Goal: Transaction & Acquisition: Purchase product/service

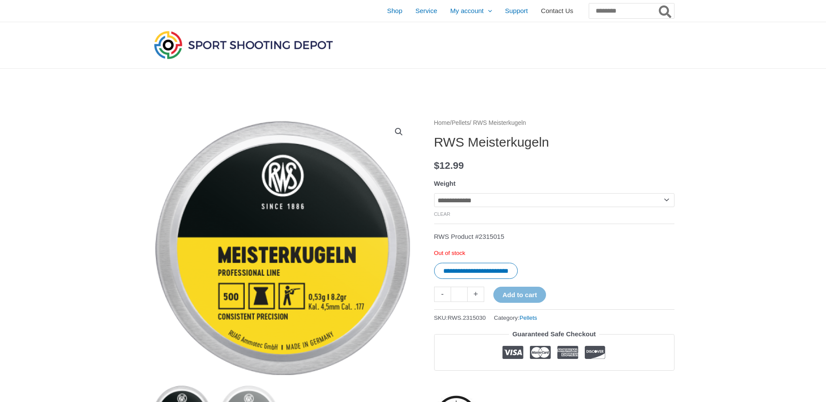
click at [541, 12] on span "Contact Us" at bounding box center [557, 11] width 32 height 22
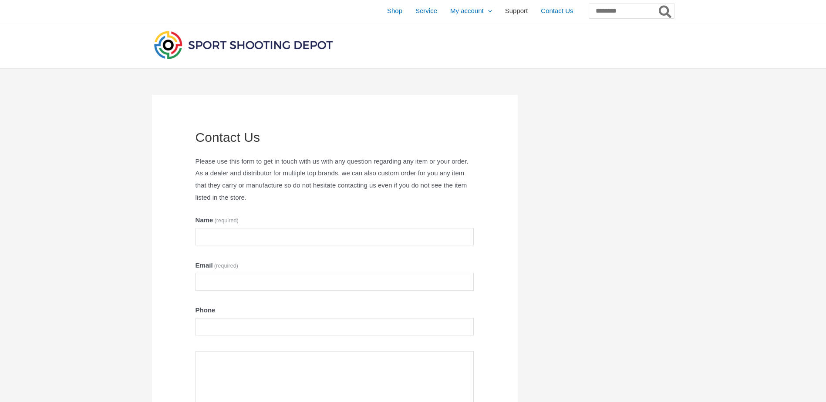
click at [505, 11] on span "Support" at bounding box center [516, 11] width 23 height 22
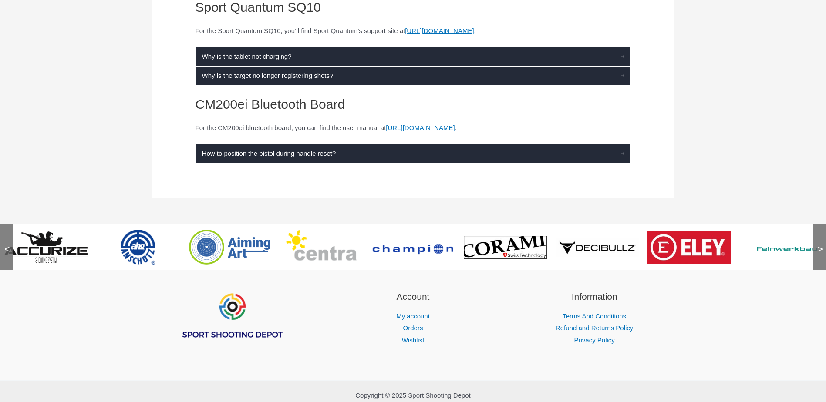
scroll to position [218, 0]
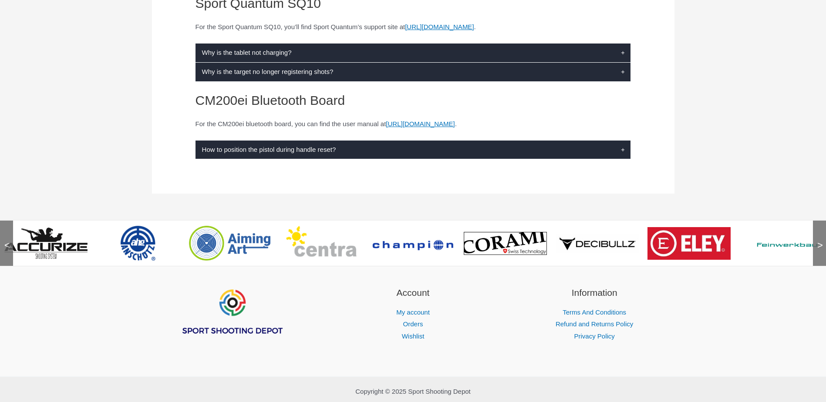
click at [778, 246] on img at bounding box center [780, 244] width 83 height 12
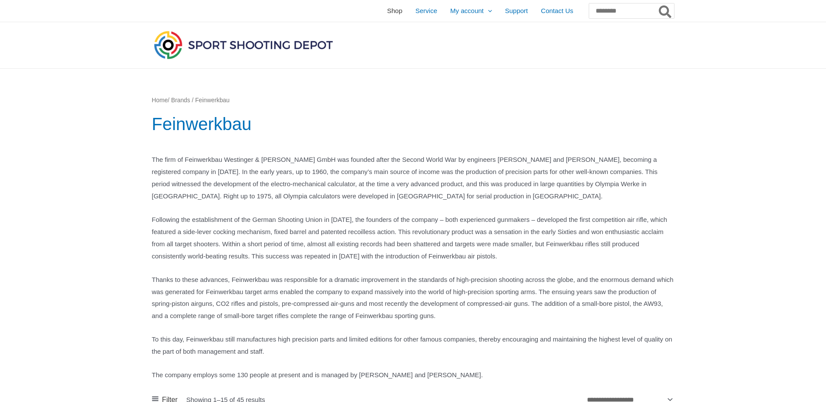
click at [387, 13] on span "Shop" at bounding box center [394, 11] width 15 height 22
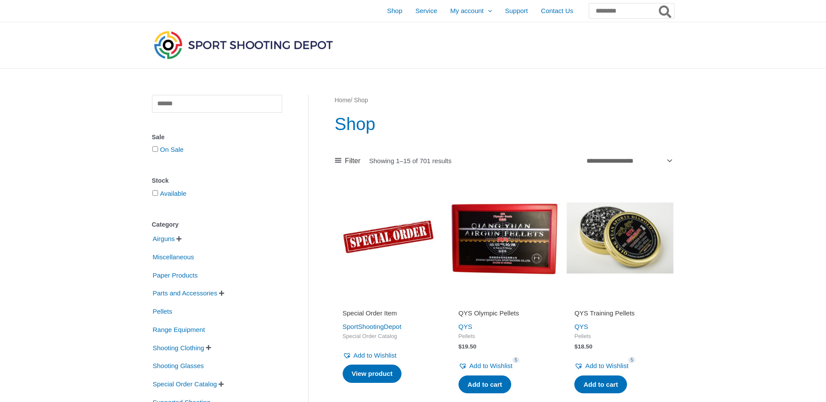
click at [181, 239] on span "" at bounding box center [178, 239] width 5 height 6
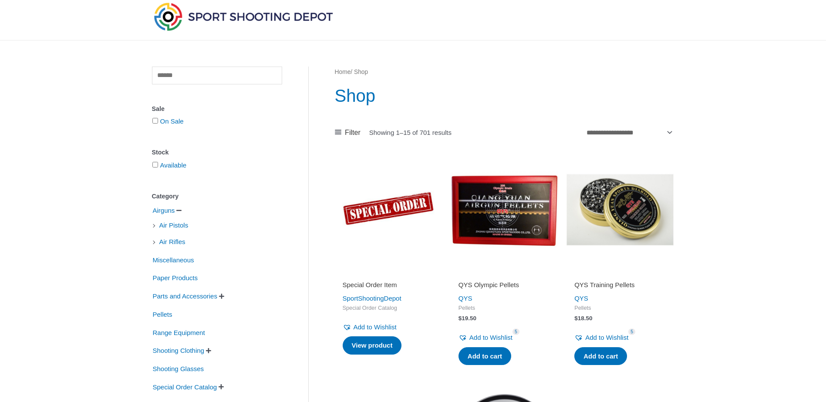
scroll to position [44, 0]
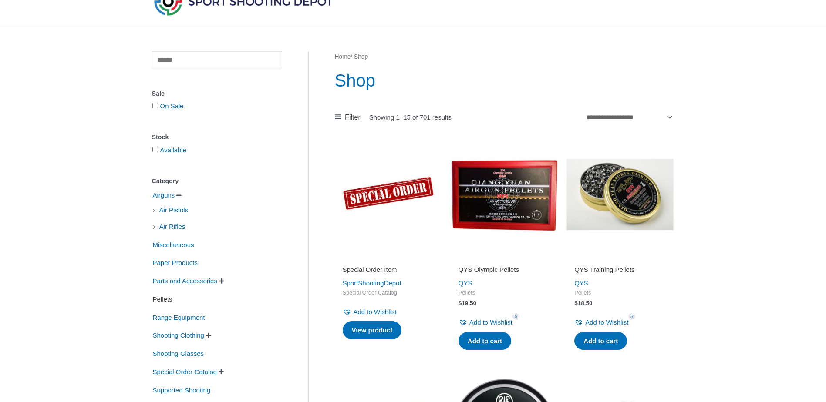
click at [162, 299] on span "Pellets" at bounding box center [162, 299] width 21 height 15
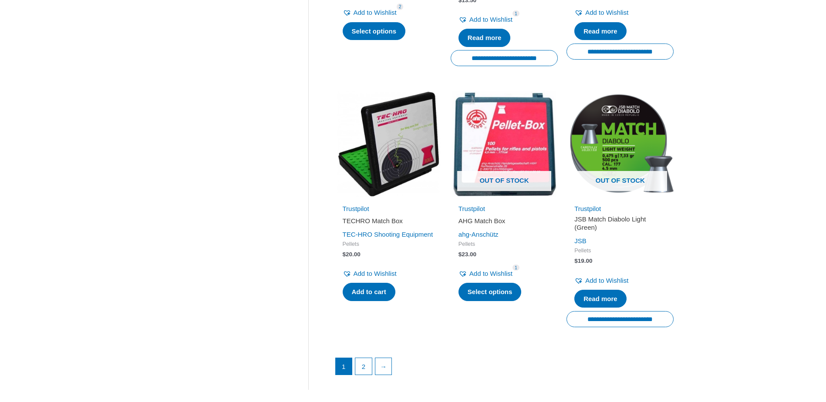
scroll to position [1132, 0]
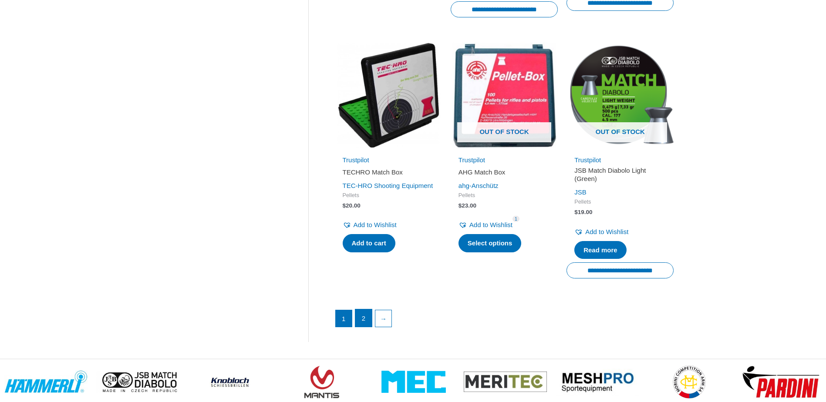
click at [363, 320] on link "2" at bounding box center [363, 318] width 17 height 17
